Goal: Task Accomplishment & Management: Use online tool/utility

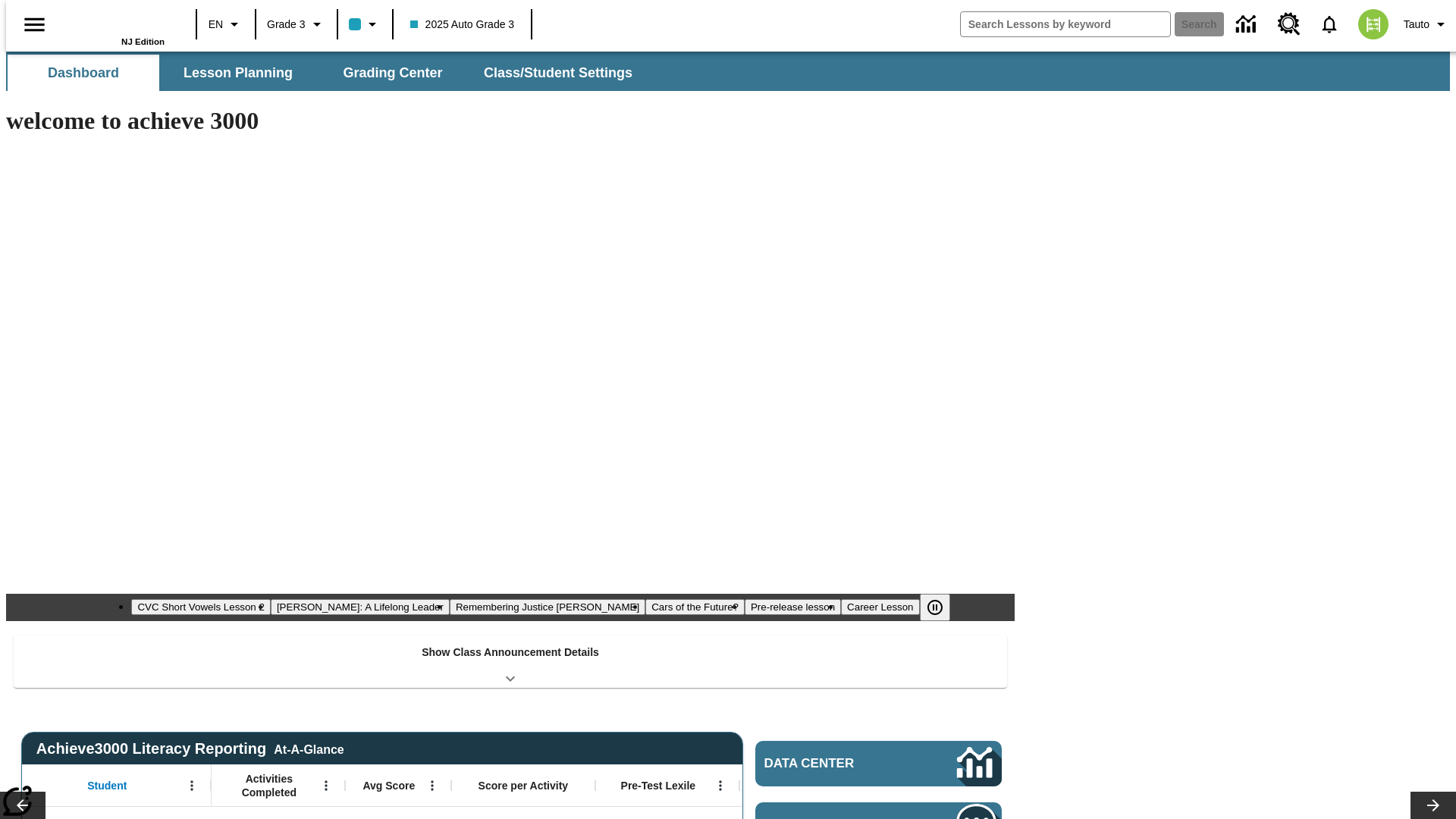
type input "-1"
click at [387, 73] on span "Grading Center" at bounding box center [393, 73] width 99 height 17
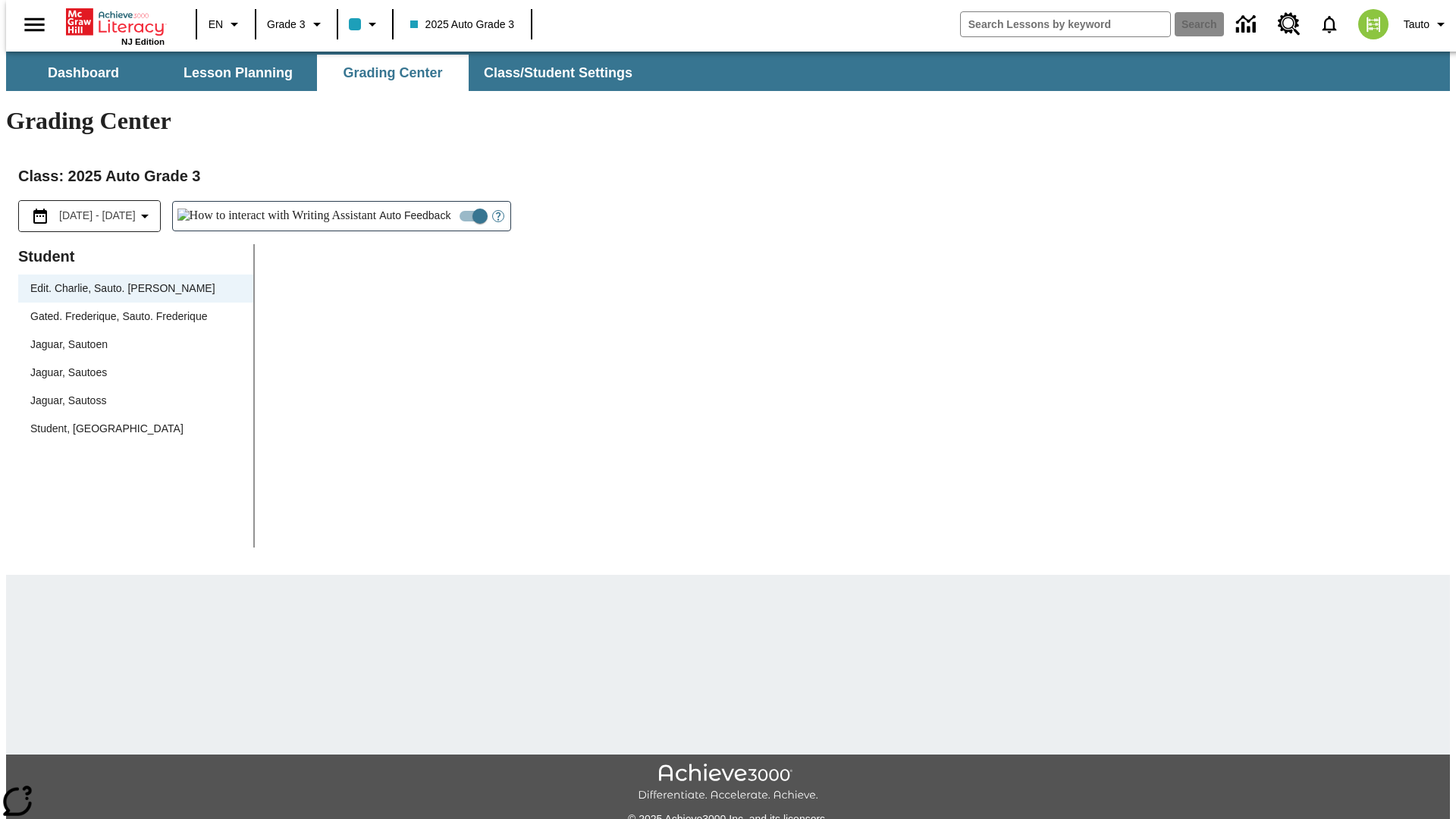
click at [131, 337] on div "Jaguar, Sautoen" at bounding box center [136, 344] width 211 height 16
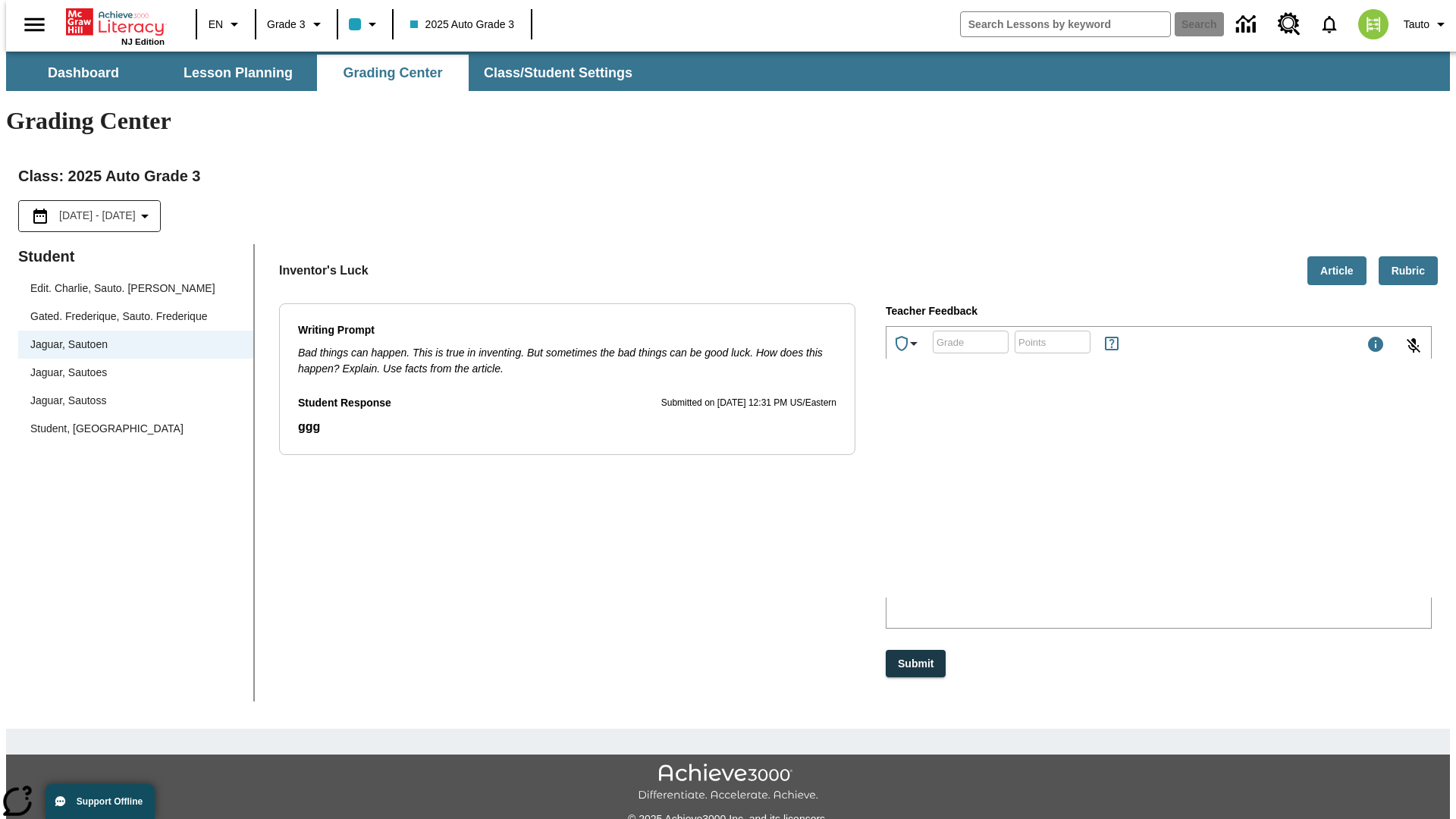
scroll to position [34, 0]
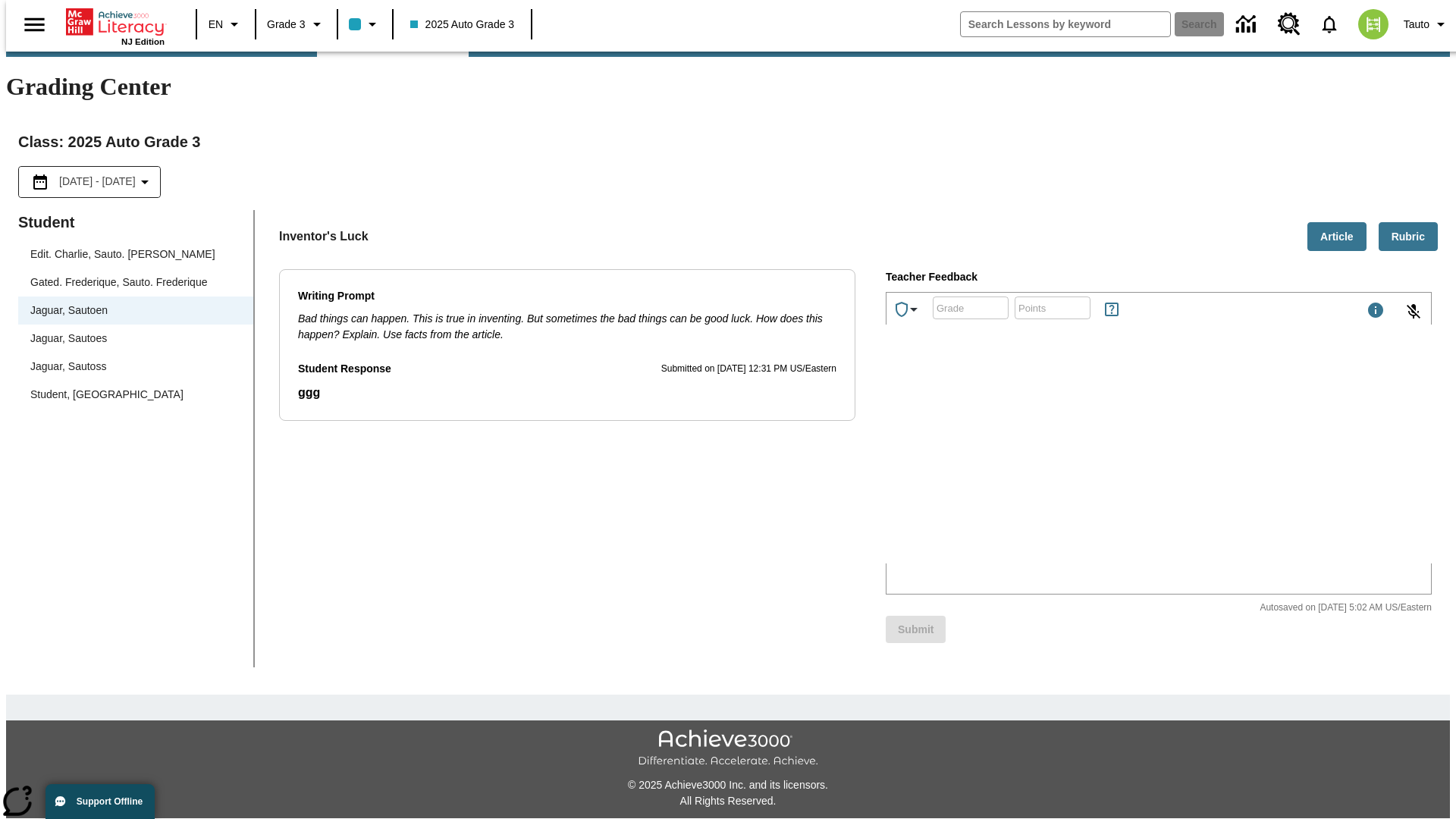
click at [909, 301] on icon "Achievements" at bounding box center [914, 310] width 18 height 18
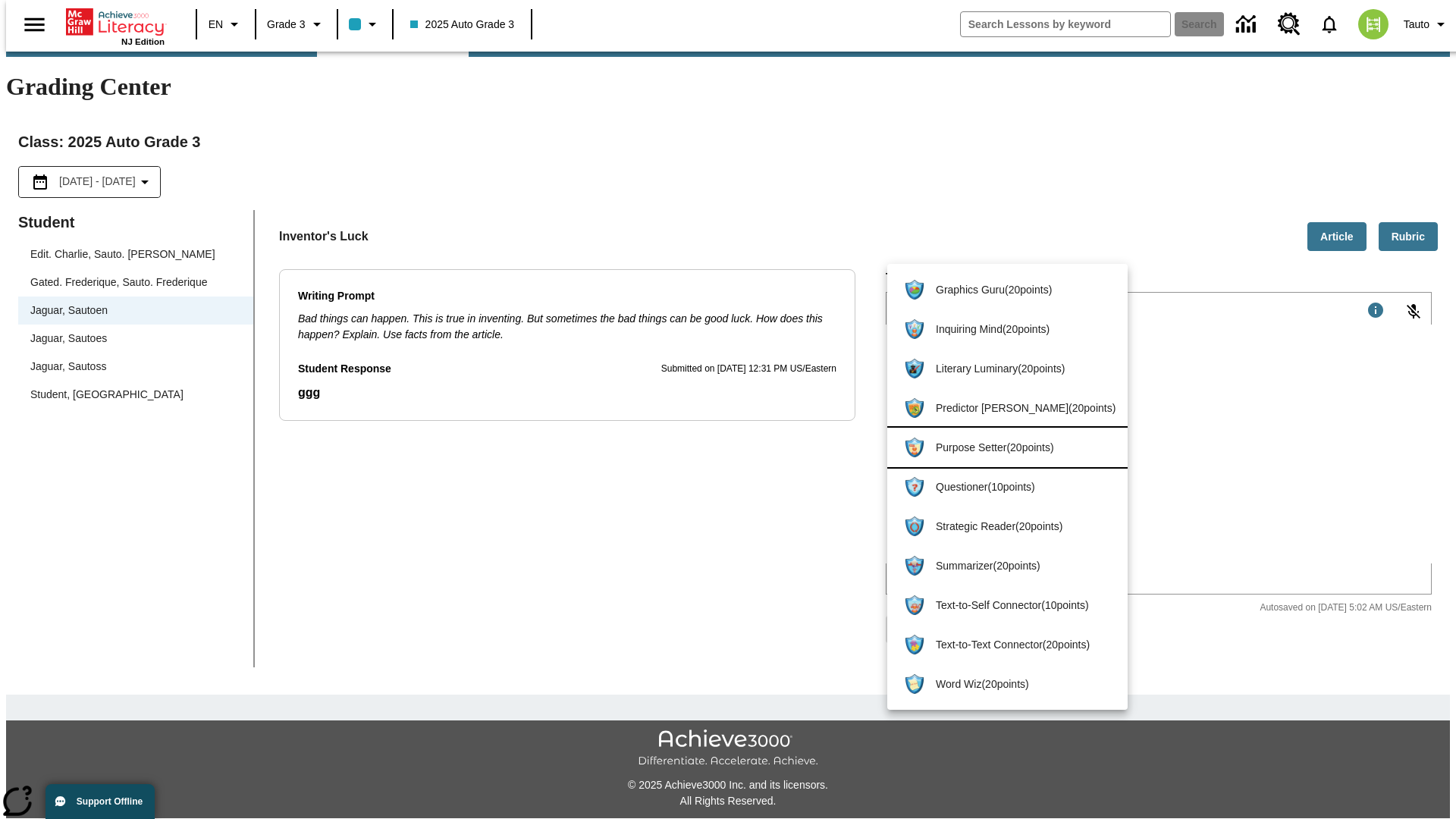
click at [1000, 447] on span "Purpose Setter ( 20 points )" at bounding box center [1025, 447] width 180 height 16
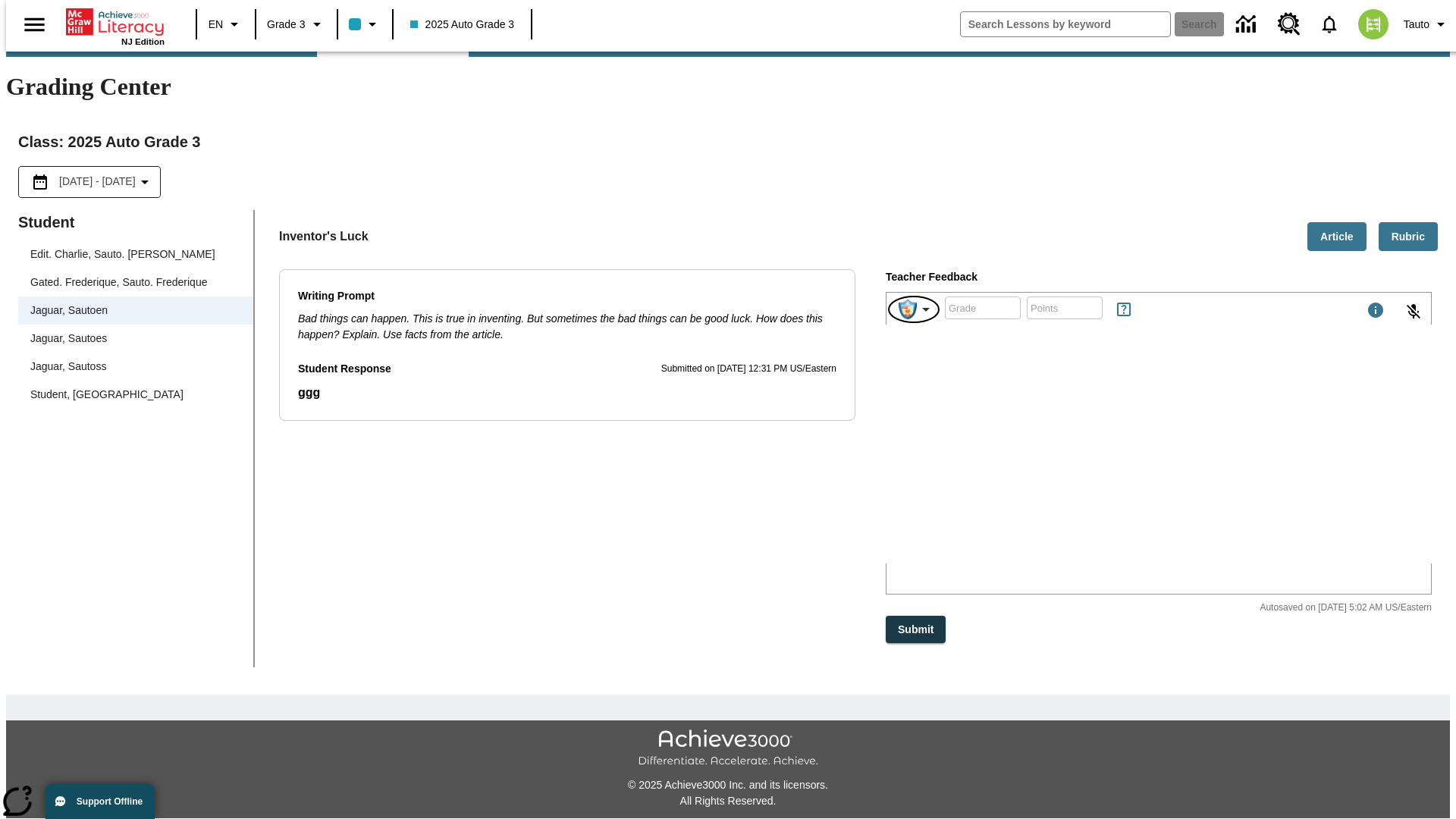
click at [915, 300] on img "Purpose Setter" at bounding box center [908, 310] width 18 height 20
click at [917, 616] on button "Submit" at bounding box center [916, 630] width 60 height 28
